Goal: Transaction & Acquisition: Purchase product/service

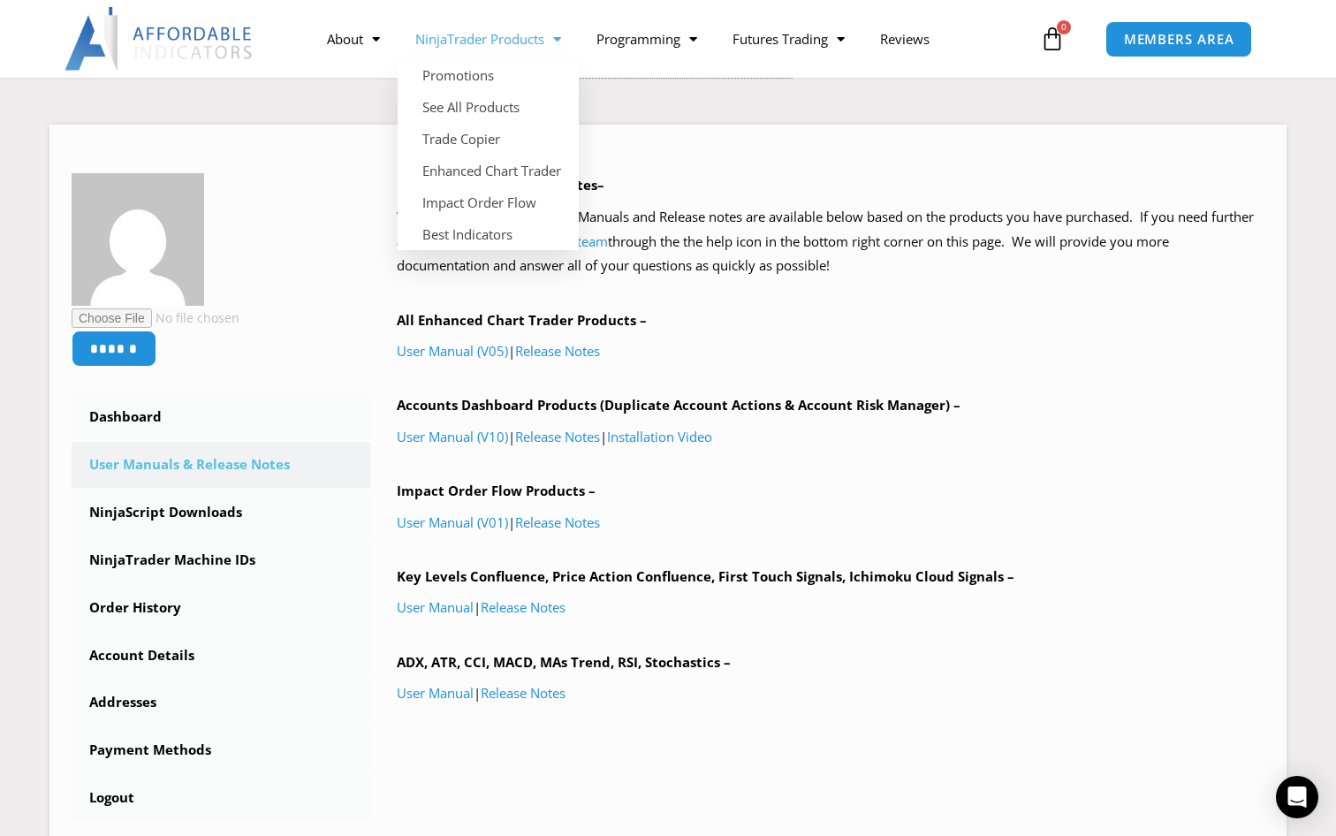
click at [561, 43] on span "Menu" at bounding box center [552, 39] width 17 height 31
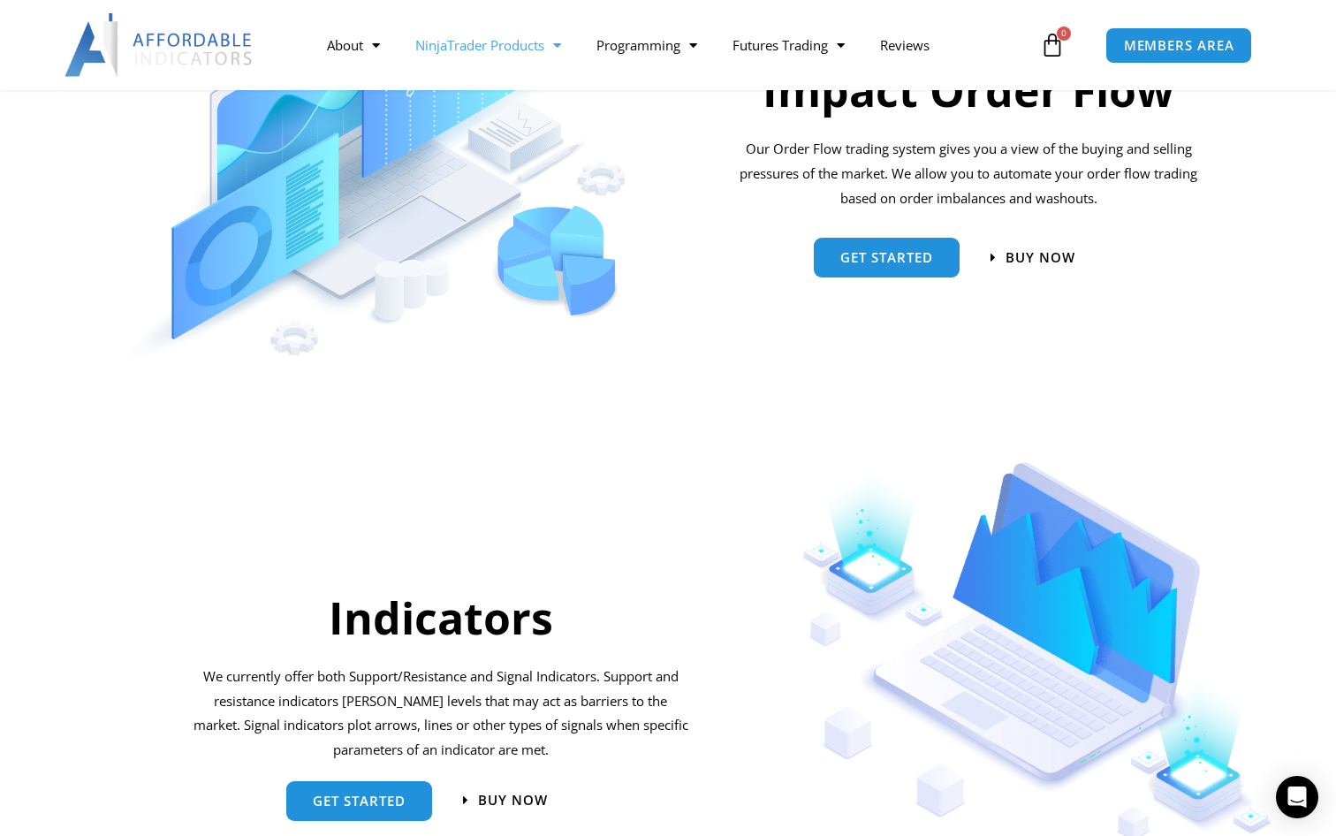
scroll to position [1624, 0]
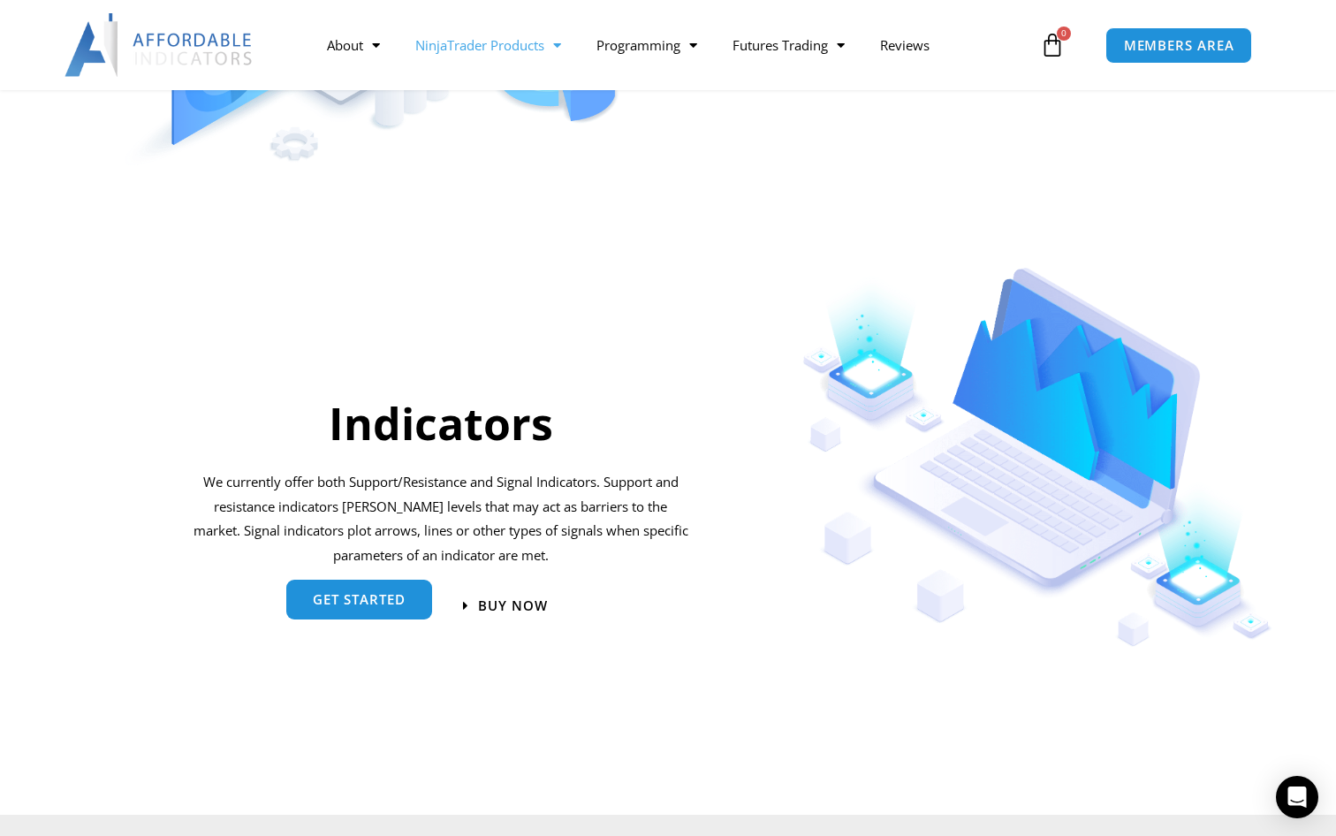
click at [368, 593] on span "get started" at bounding box center [359, 599] width 93 height 13
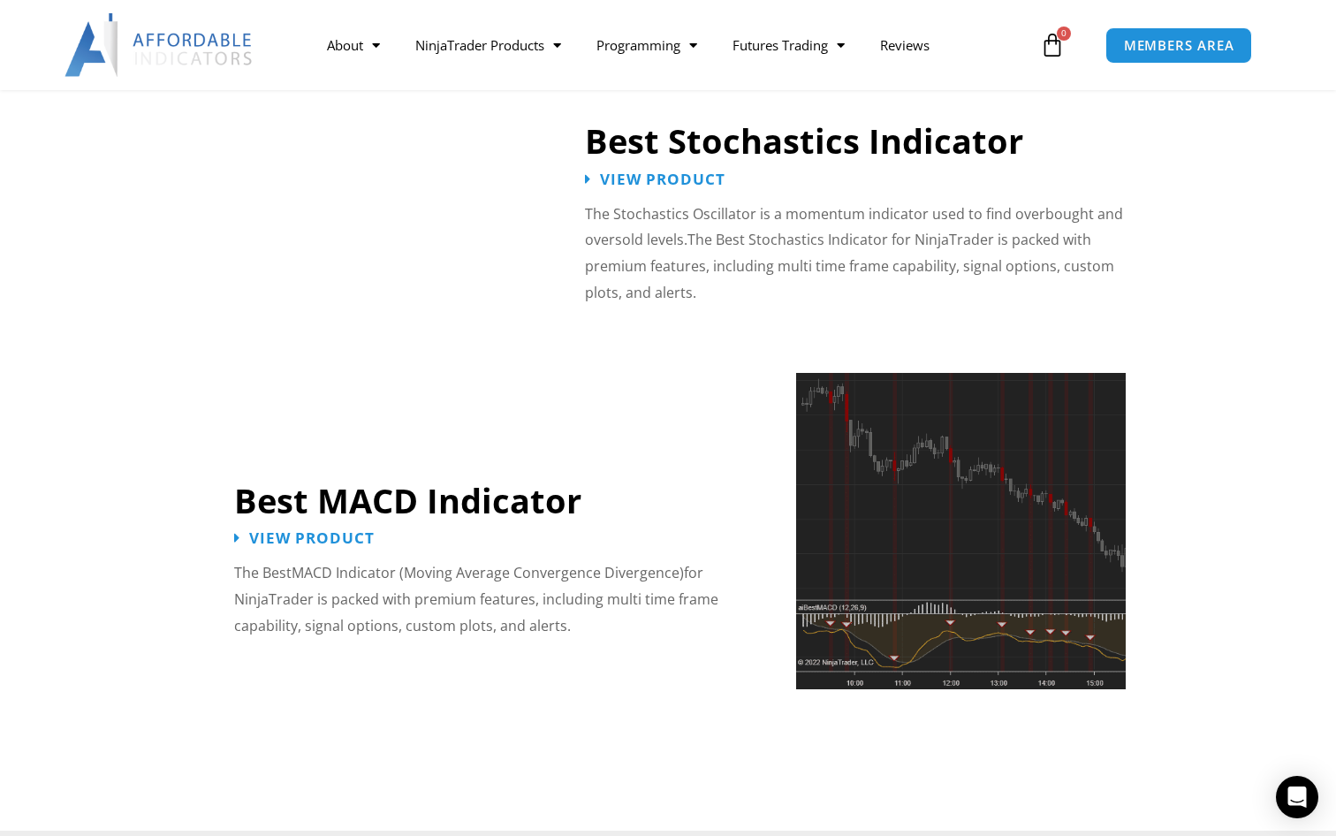
scroll to position [3705, 0]
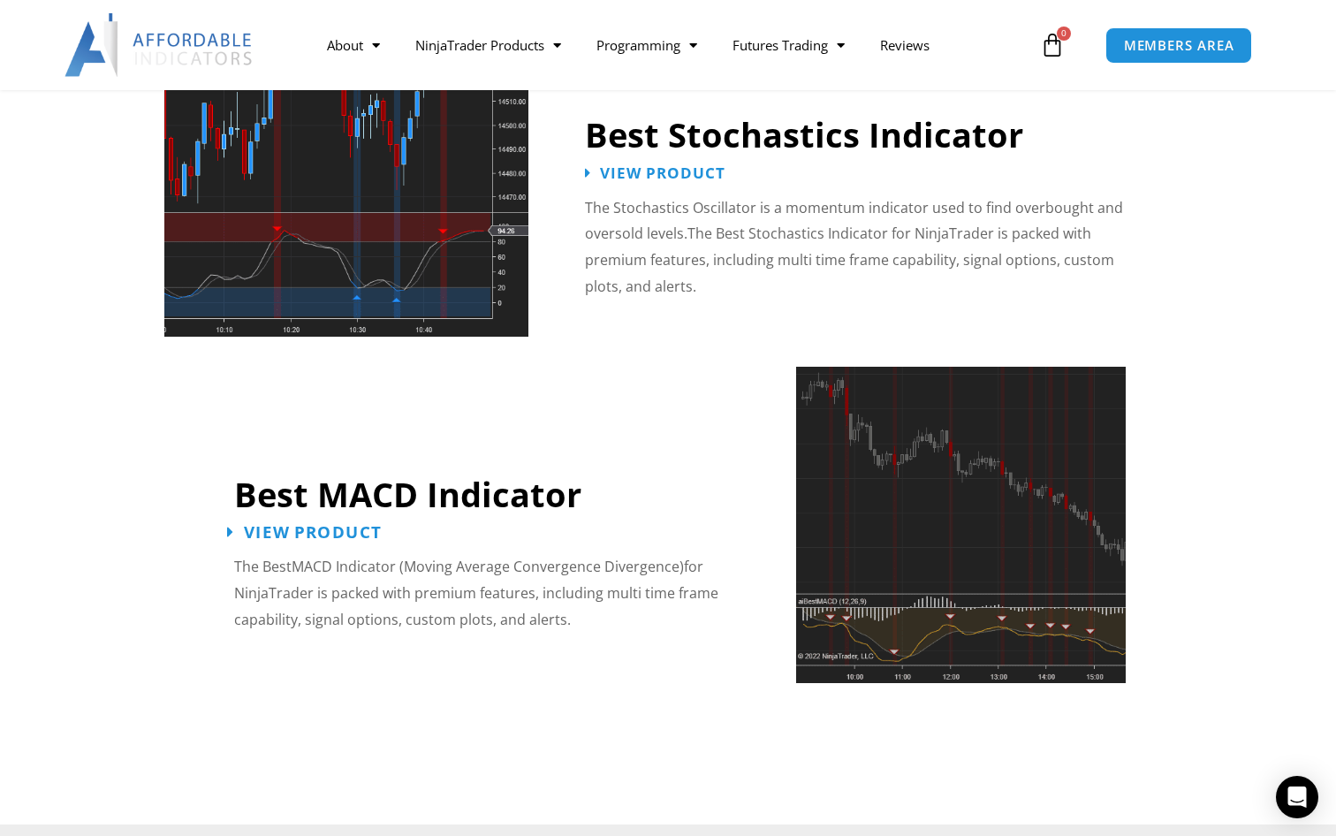
click at [331, 524] on span "View Product" at bounding box center [312, 532] width 138 height 17
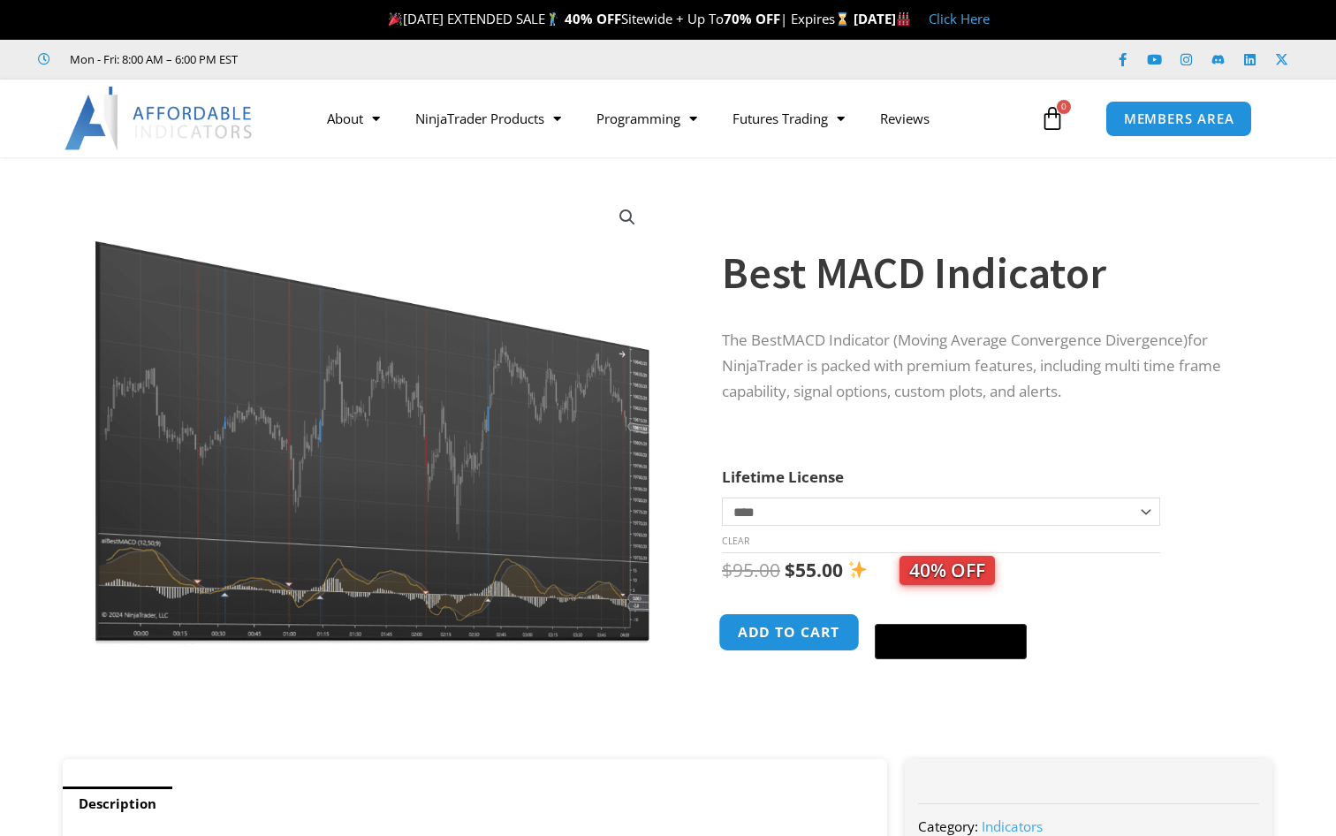
click at [767, 644] on button "Add to cart" at bounding box center [788, 632] width 141 height 38
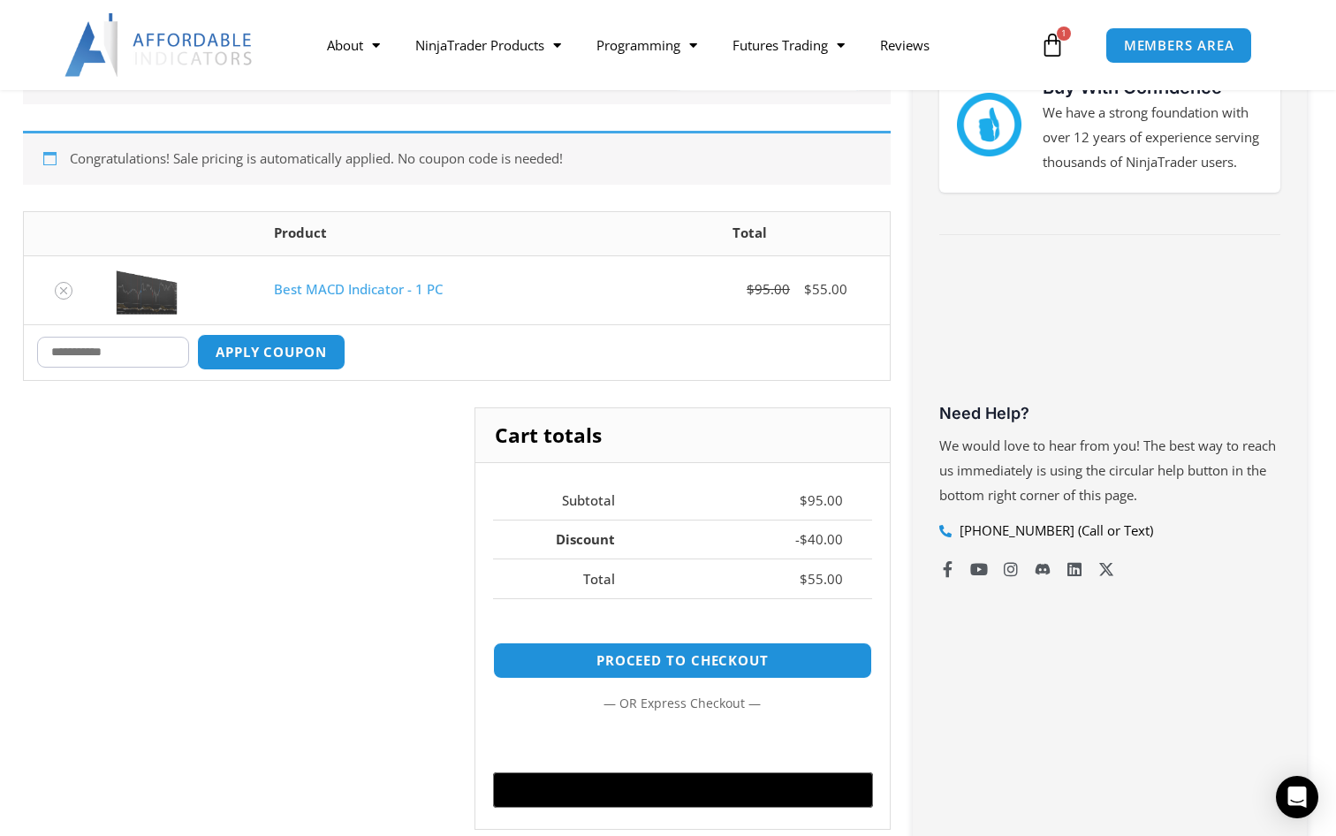
scroll to position [367, 0]
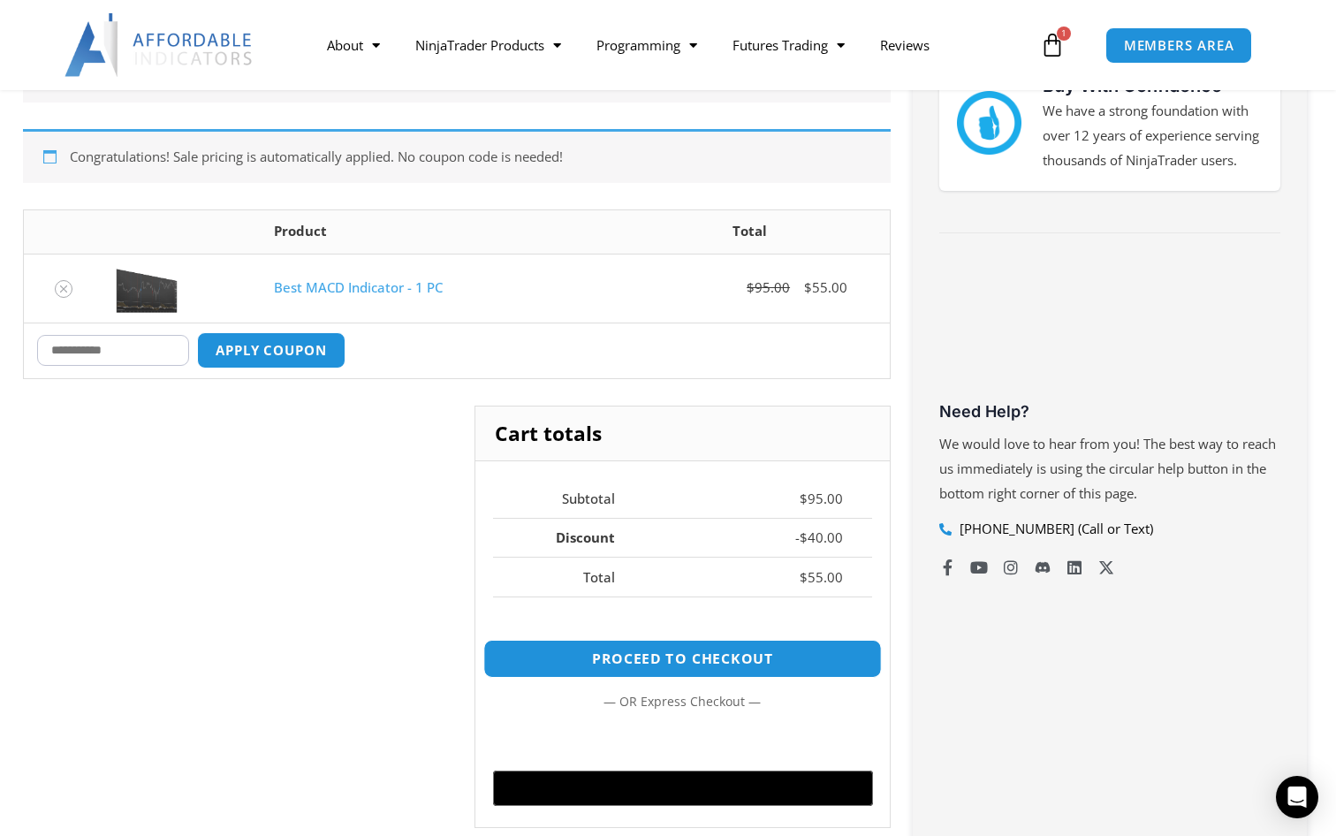
click at [734, 665] on link "Proceed to checkout" at bounding box center [682, 659] width 399 height 38
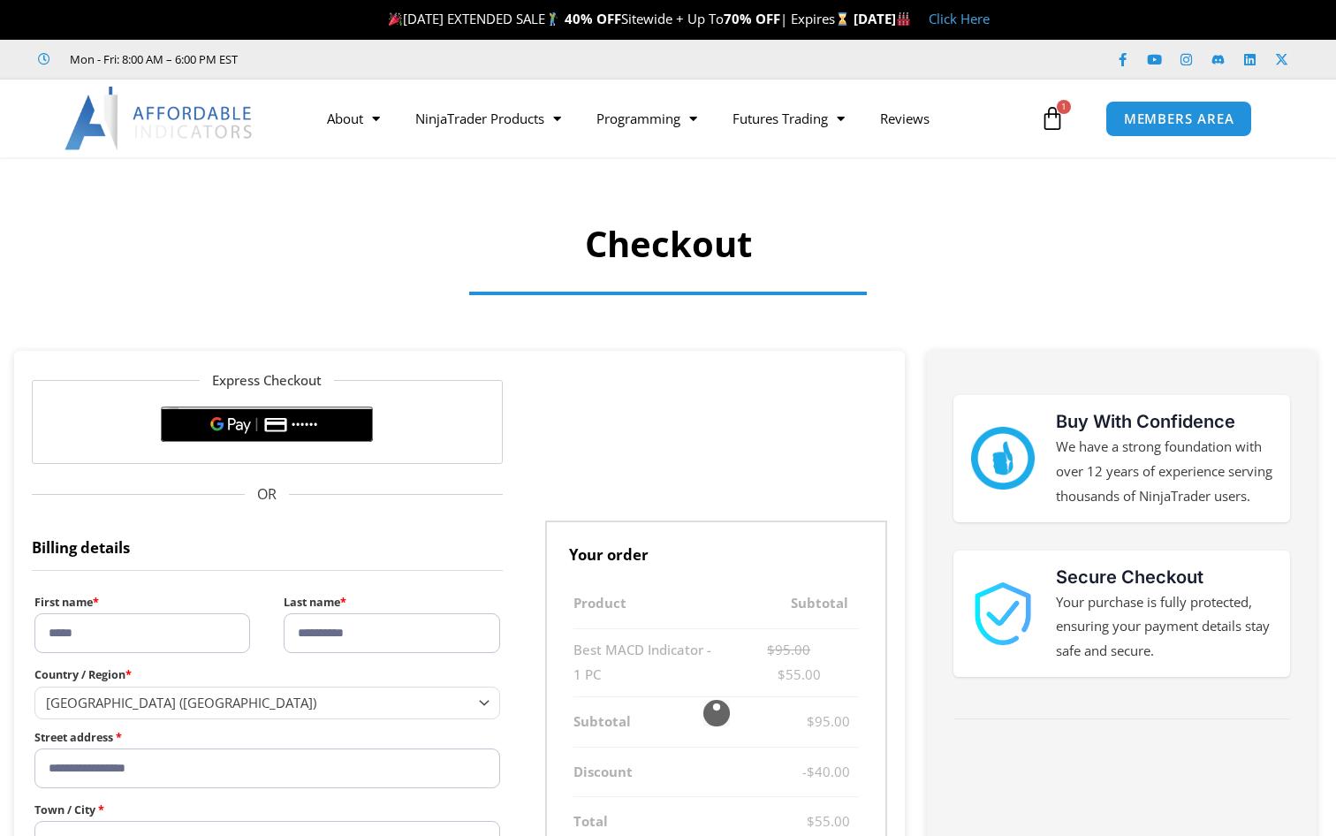
select select "**"
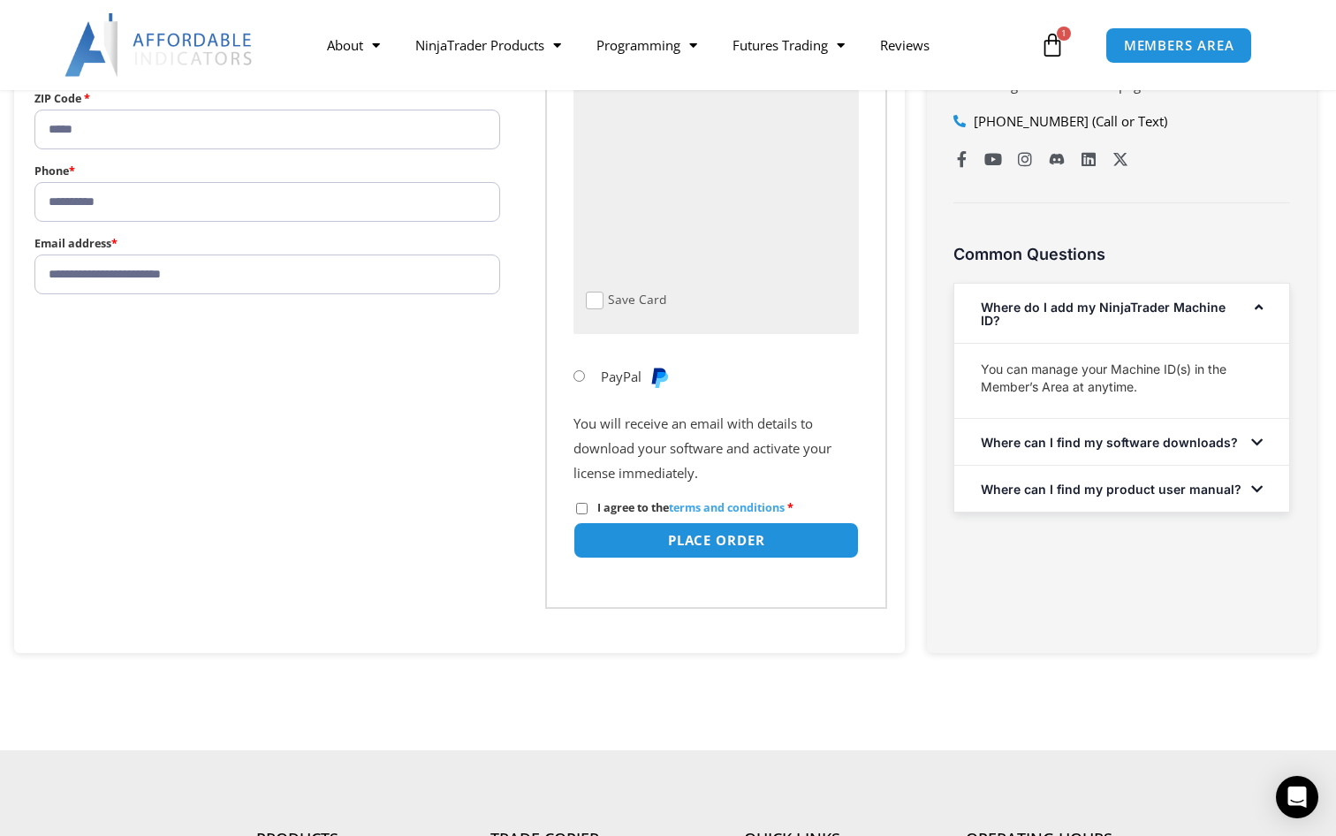
scroll to position [903, 0]
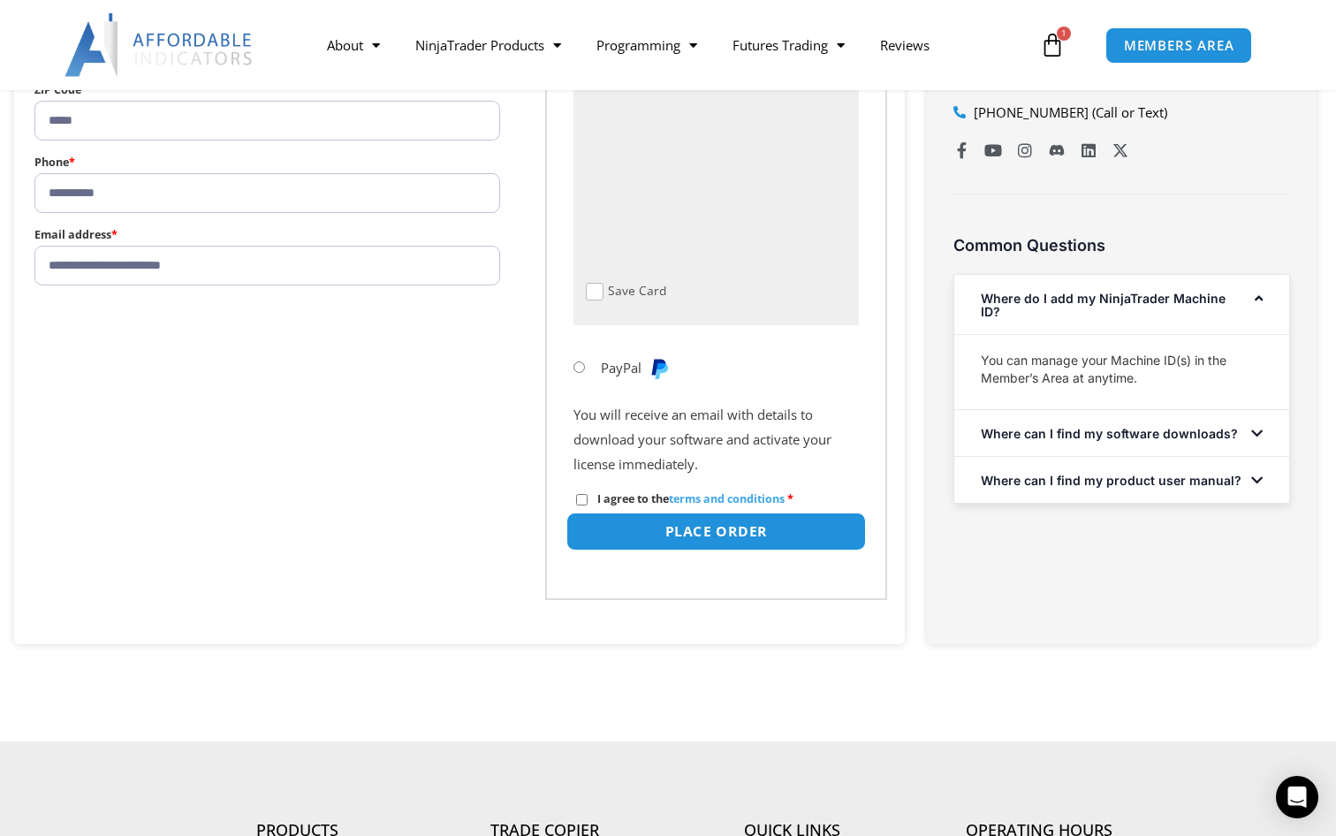
click at [598, 521] on button "Place order" at bounding box center [716, 532] width 300 height 38
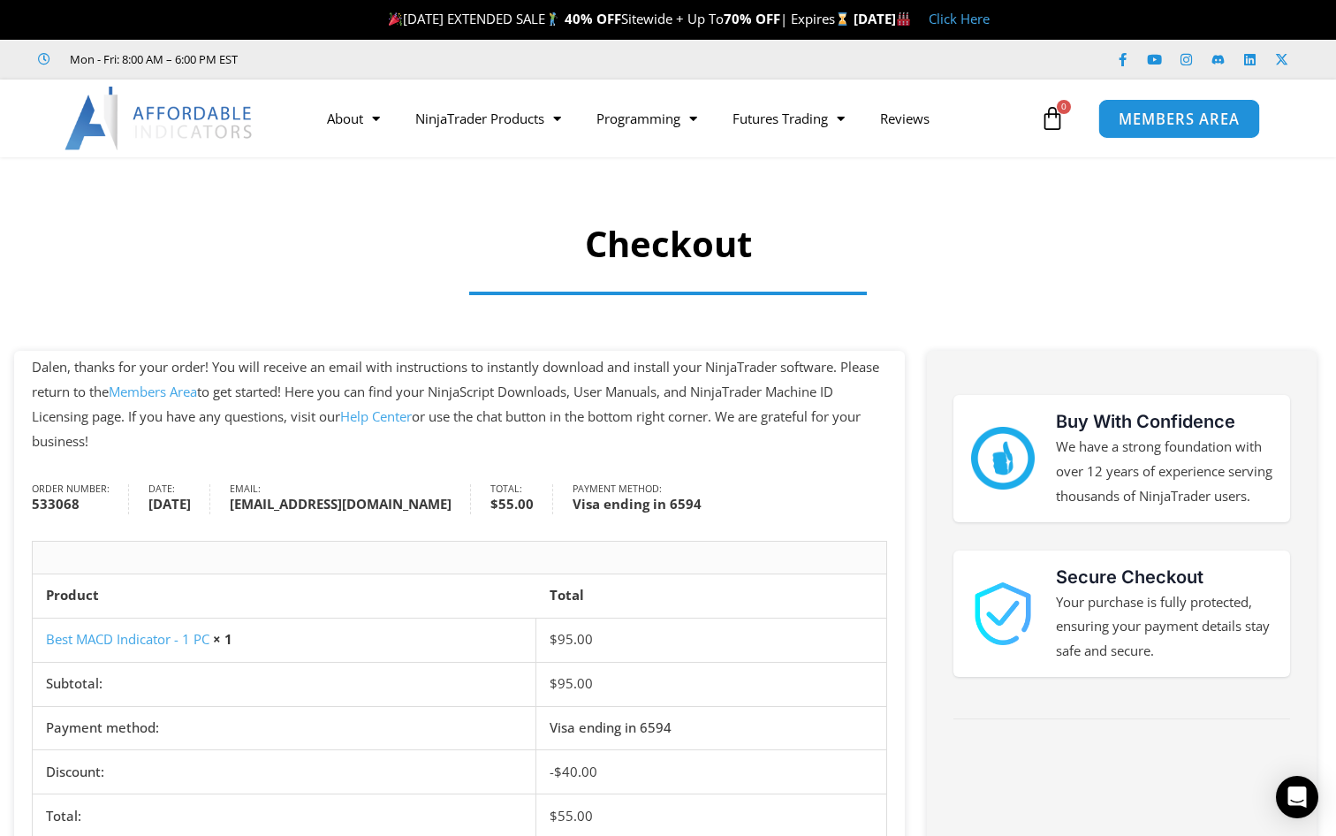
drag, startPoint x: 1164, startPoint y: 142, endPoint x: 1166, endPoint y: 101, distance: 41.6
click at [1164, 142] on div "MEMBERS AREA" at bounding box center [1216, 119] width 239 height 54
click at [1166, 106] on link "MEMBERS AREA" at bounding box center [1179, 118] width 162 height 40
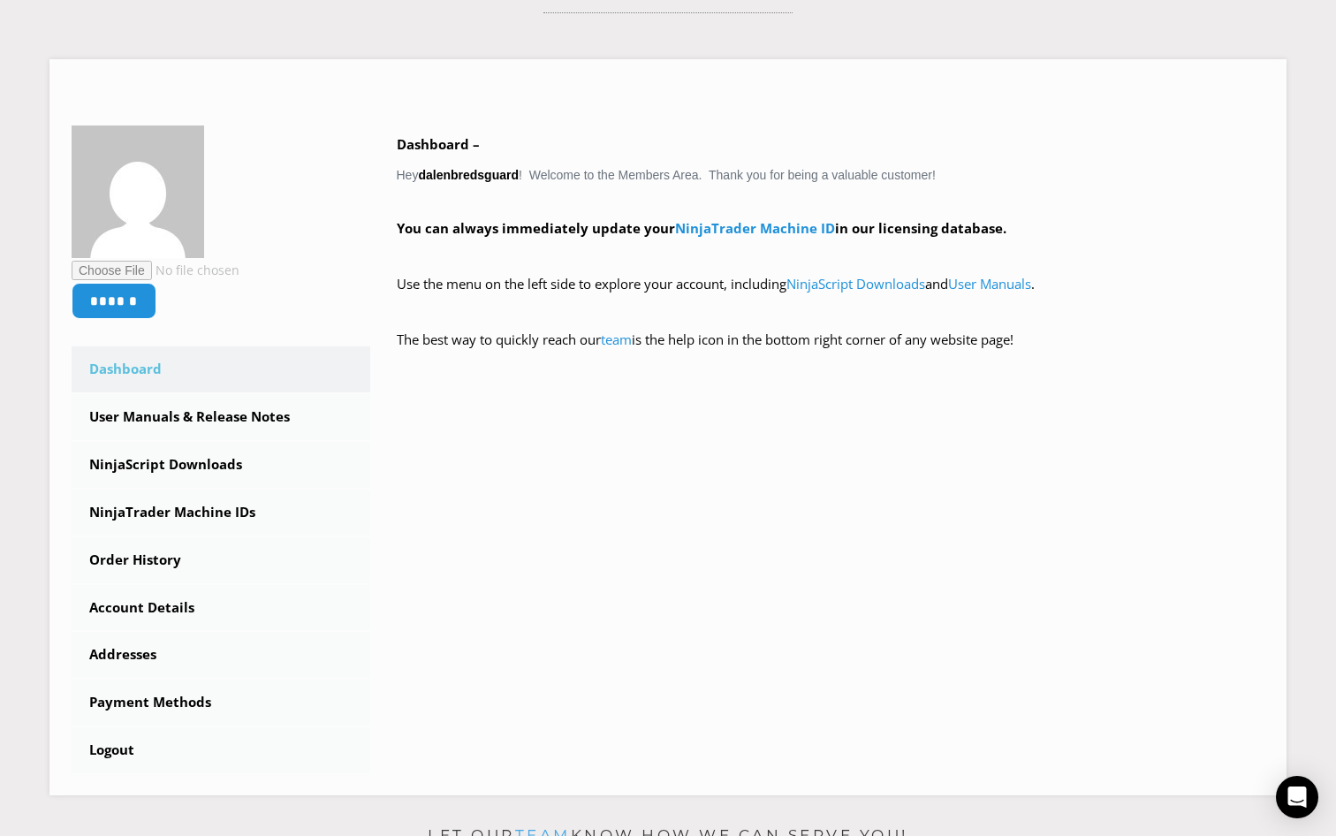
scroll to position [290, 0]
